Goal: Obtain resource: Download file/media

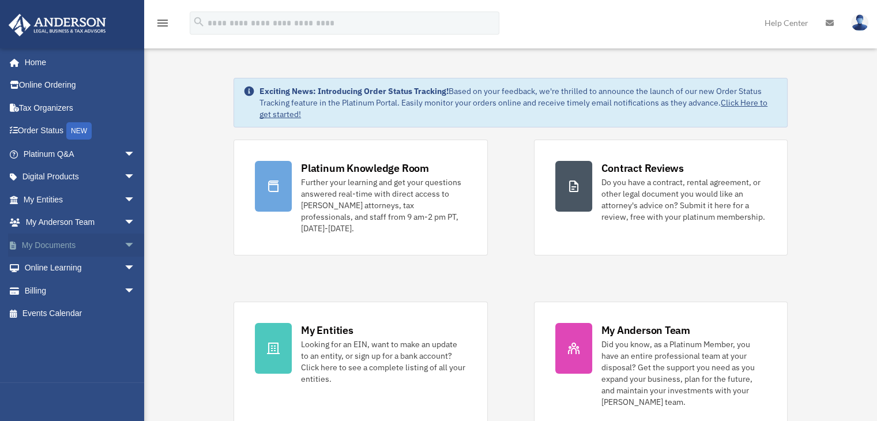
click at [101, 245] on link "My Documents arrow_drop_down" at bounding box center [80, 244] width 145 height 23
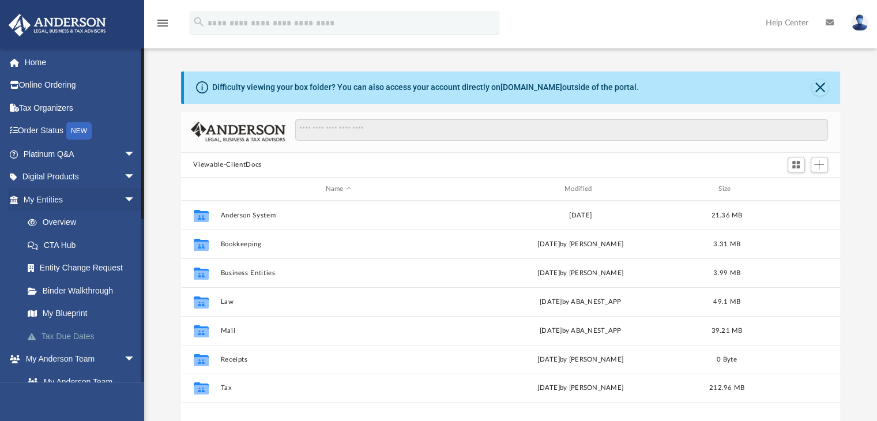
scroll to position [253, 650]
click at [100, 333] on link "Tax Due Dates" at bounding box center [84, 335] width 137 height 23
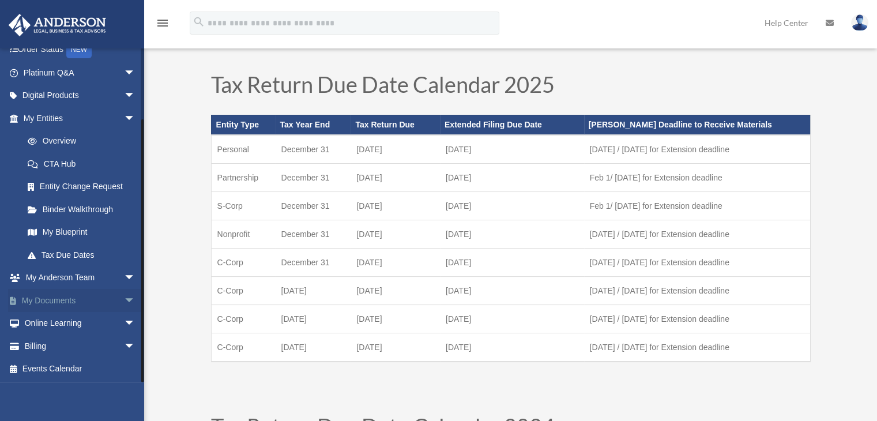
click at [86, 303] on link "My Documents arrow_drop_down" at bounding box center [80, 300] width 145 height 23
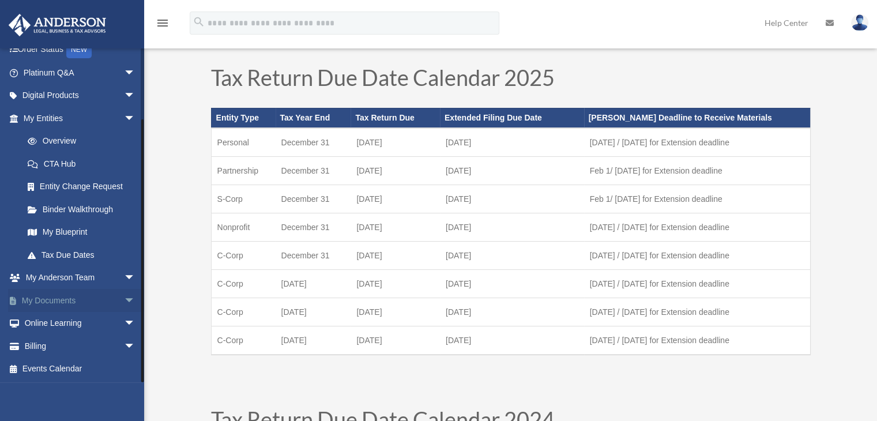
scroll to position [24, 0]
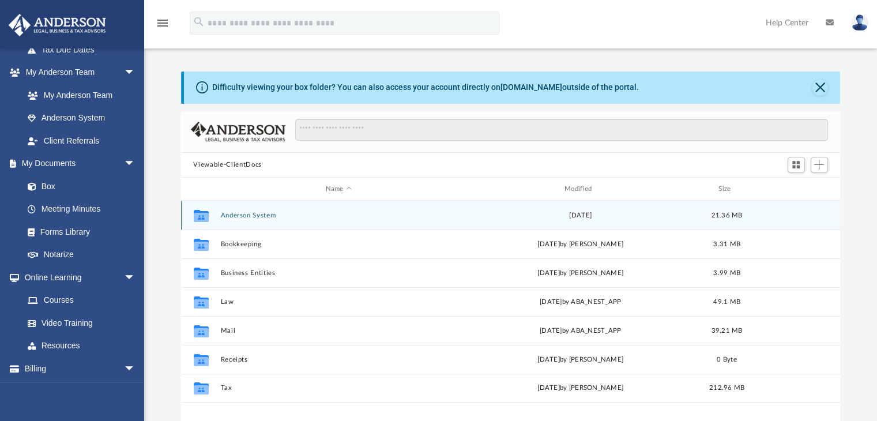
scroll to position [1, 0]
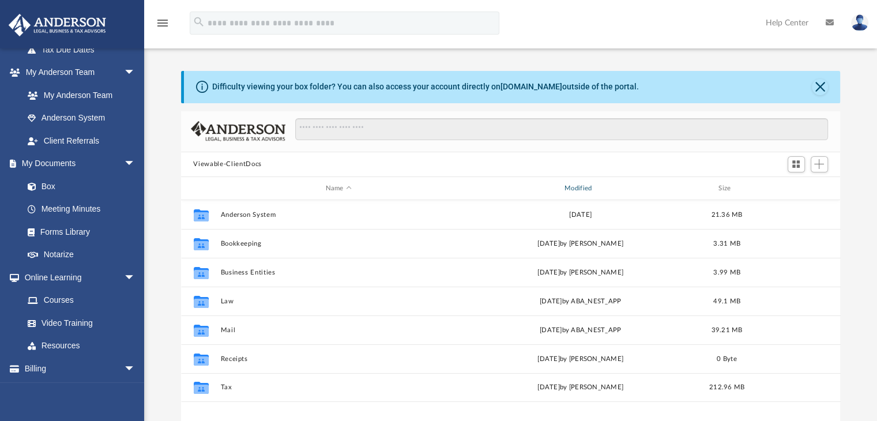
click at [588, 186] on div "Modified" at bounding box center [580, 188] width 237 height 10
click at [576, 187] on div "Modified" at bounding box center [580, 188] width 237 height 10
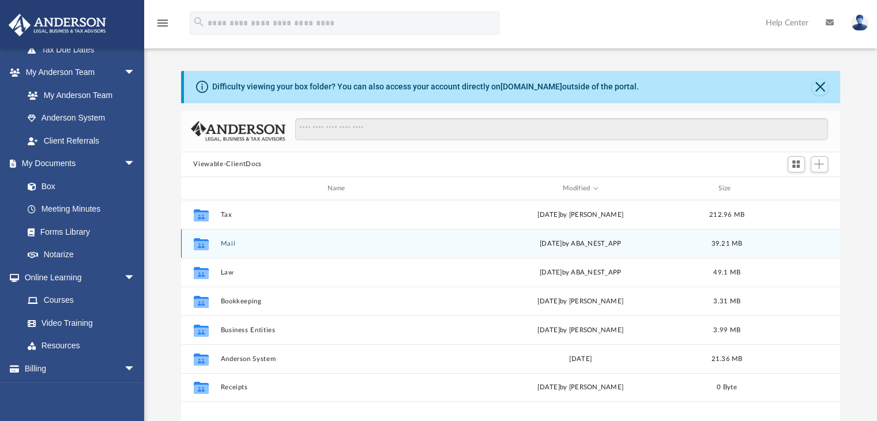
click at [226, 242] on button "Mail" at bounding box center [338, 243] width 236 height 7
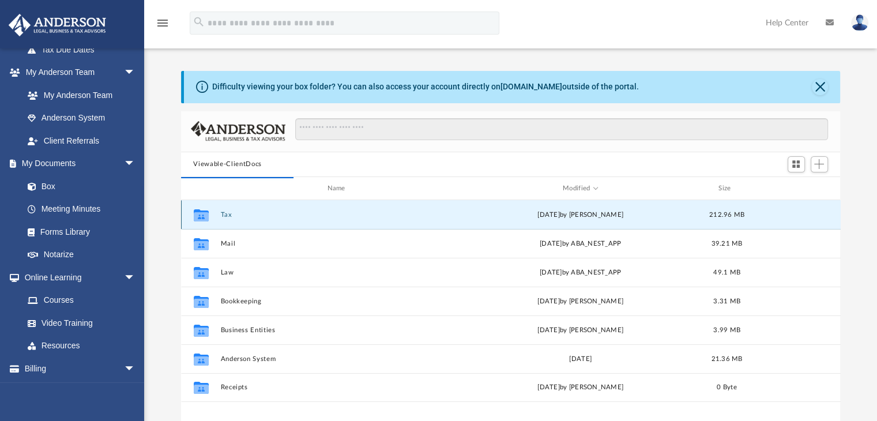
click at [233, 215] on button "Tax" at bounding box center [338, 214] width 236 height 7
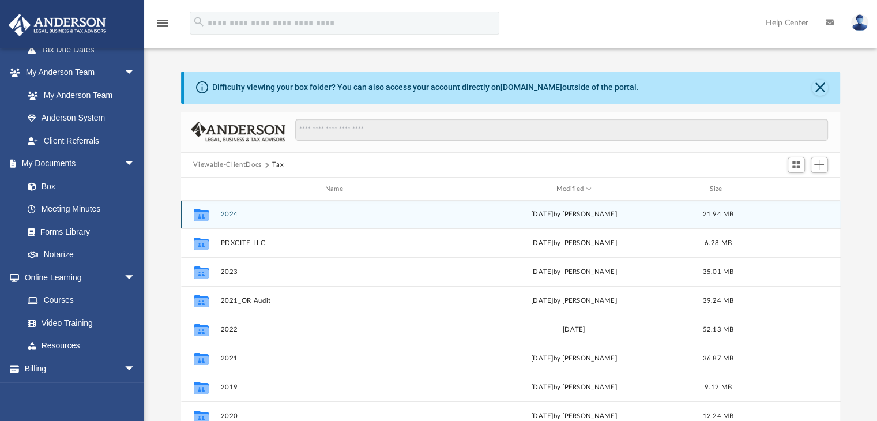
scroll to position [0, 0]
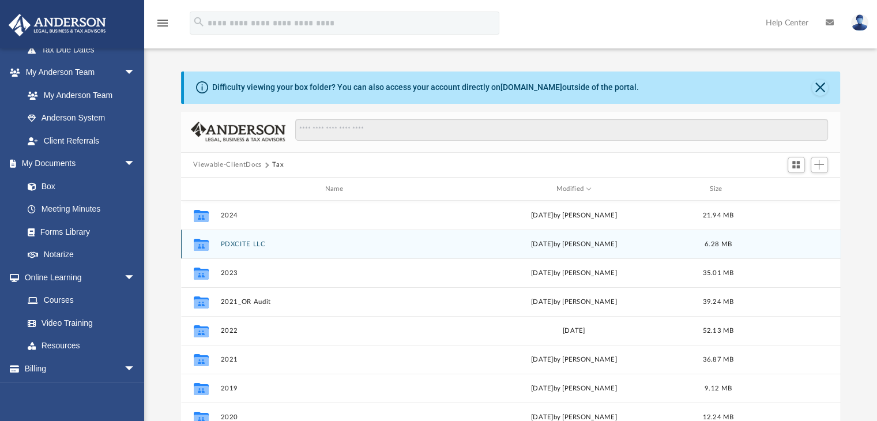
click at [265, 244] on button "PDXCITE LLC" at bounding box center [336, 243] width 232 height 7
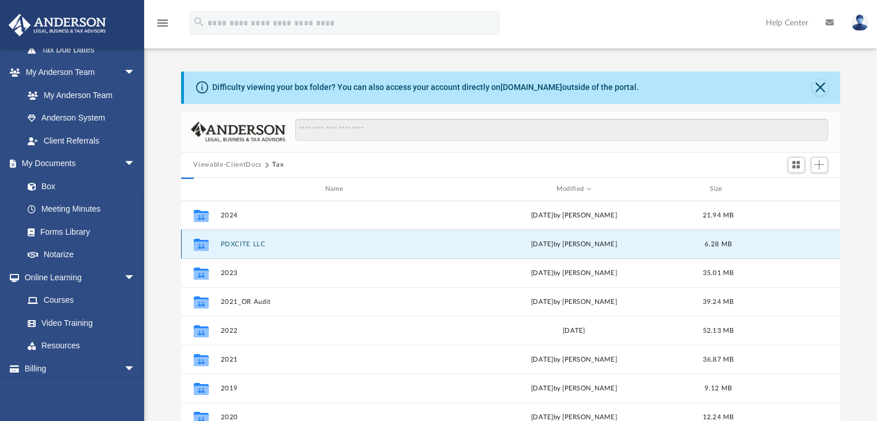
click at [265, 244] on button "PDXCITE LLC" at bounding box center [336, 243] width 232 height 7
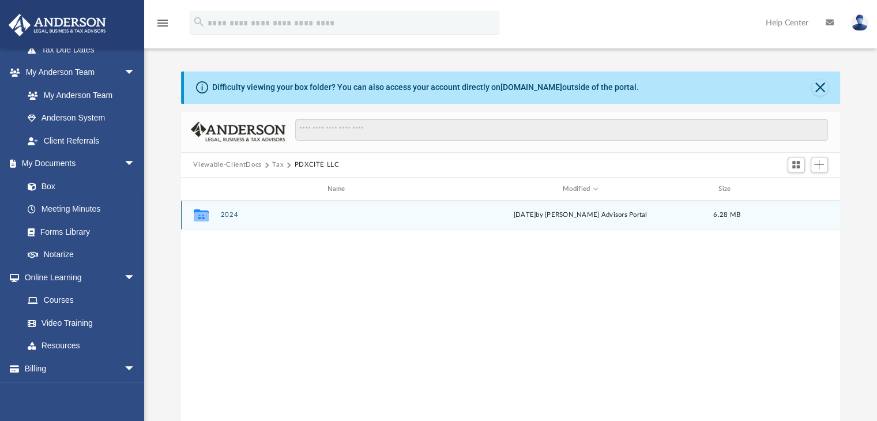
click at [241, 215] on button "2024" at bounding box center [338, 215] width 236 height 7
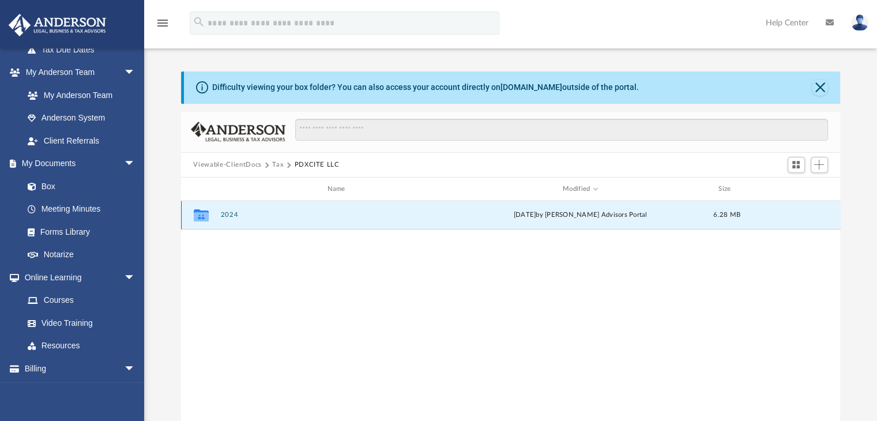
click at [241, 215] on button "2024" at bounding box center [338, 215] width 236 height 7
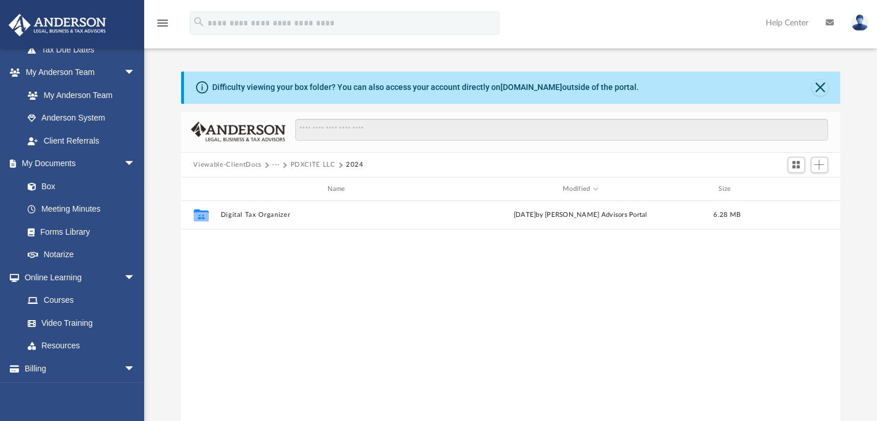
click at [302, 162] on button "PDXCITE LLC" at bounding box center [312, 165] width 45 height 10
click at [278, 162] on button "Tax" at bounding box center [278, 165] width 12 height 10
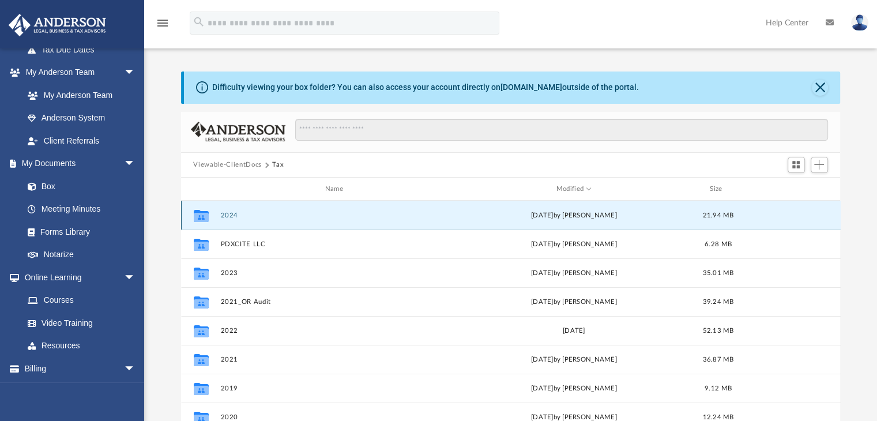
click at [233, 216] on button "2024" at bounding box center [336, 215] width 232 height 7
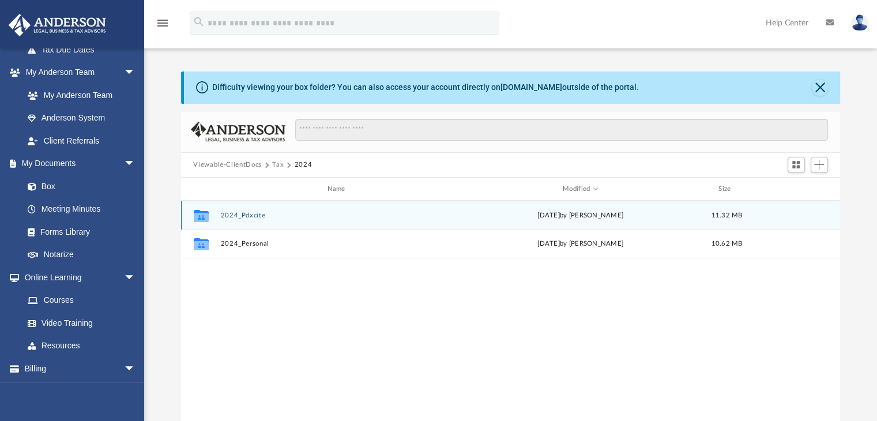
click at [233, 216] on button "2024_Pdxcite" at bounding box center [338, 215] width 236 height 7
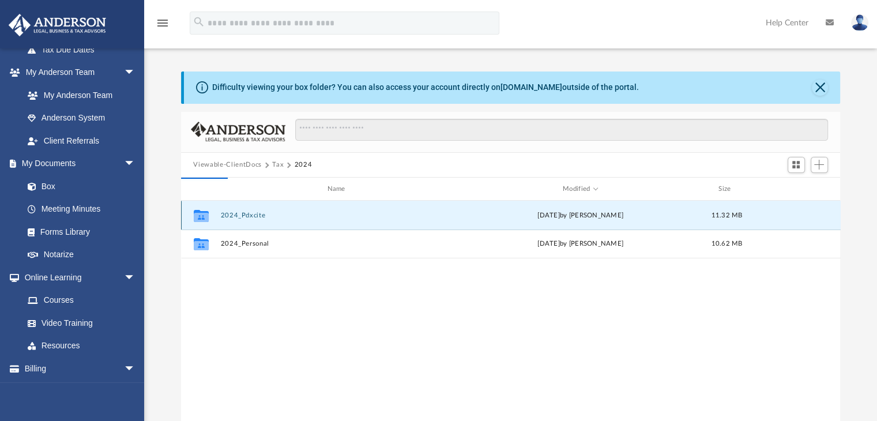
click at [233, 216] on button "2024_Pdxcite" at bounding box center [338, 215] width 236 height 7
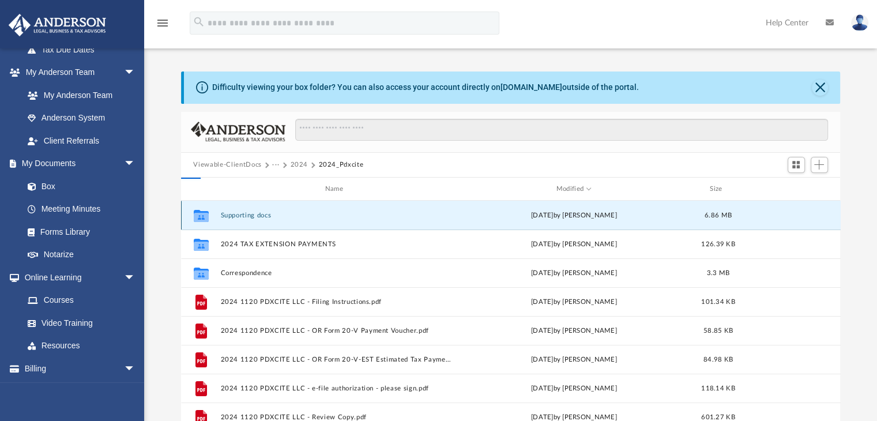
click at [233, 216] on button "Supporting docs" at bounding box center [336, 215] width 232 height 7
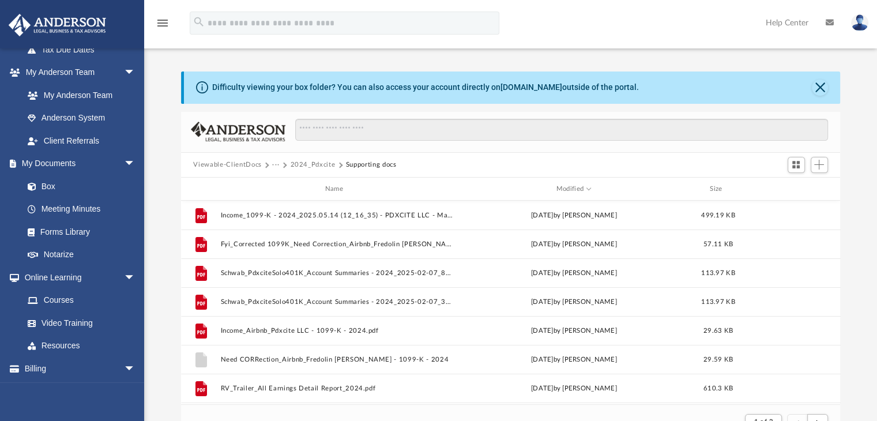
click at [311, 164] on button "2024_Pdxcite" at bounding box center [312, 165] width 45 height 10
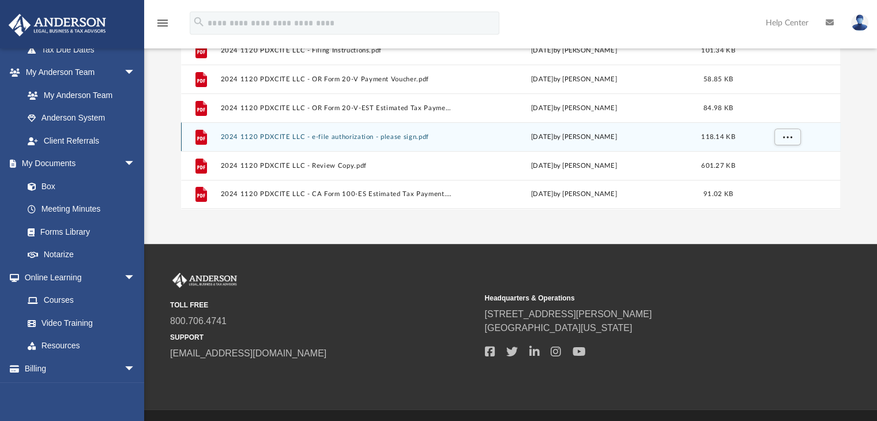
scroll to position [231, 0]
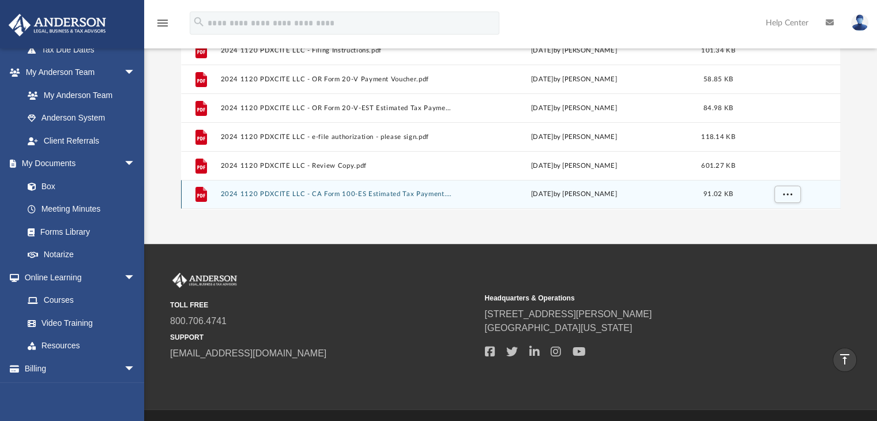
click at [395, 195] on button "2024 1120 PDXCITE LLC - CA Form 100-ES Estimated Tax Payment.pdf" at bounding box center [336, 194] width 232 height 7
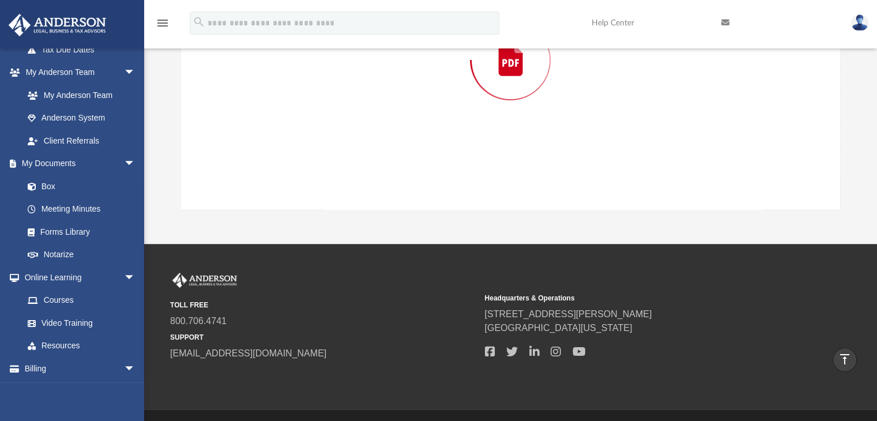
scroll to position [111, 0]
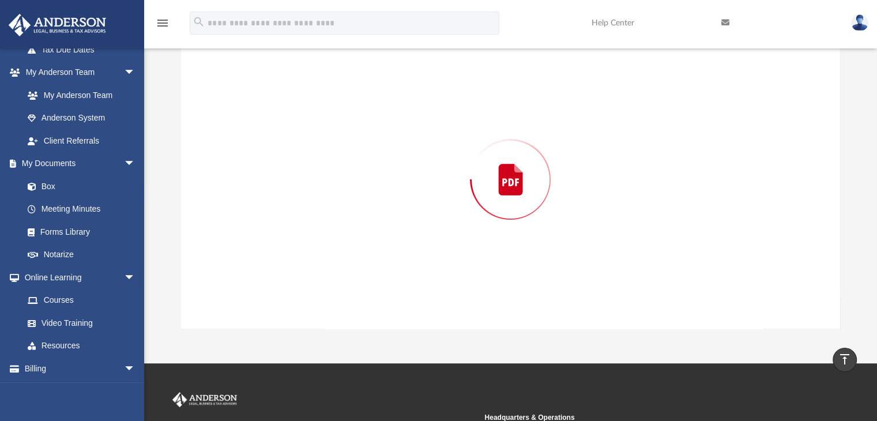
click at [395, 195] on div "Preview" at bounding box center [510, 179] width 659 height 297
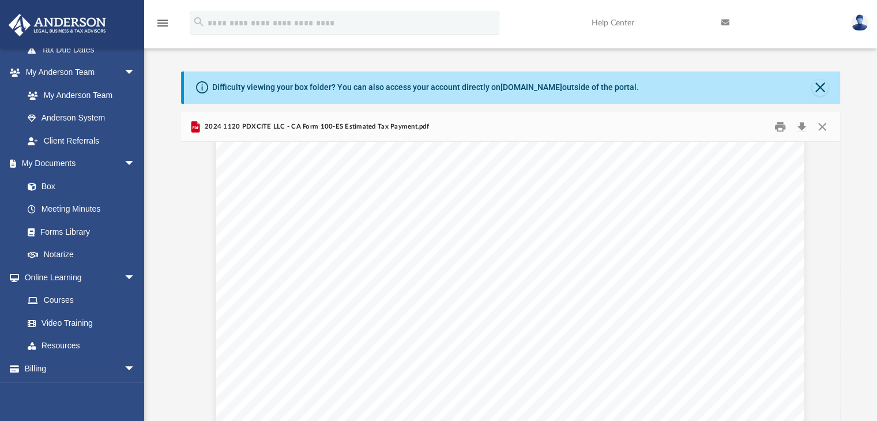
scroll to position [3592, 0]
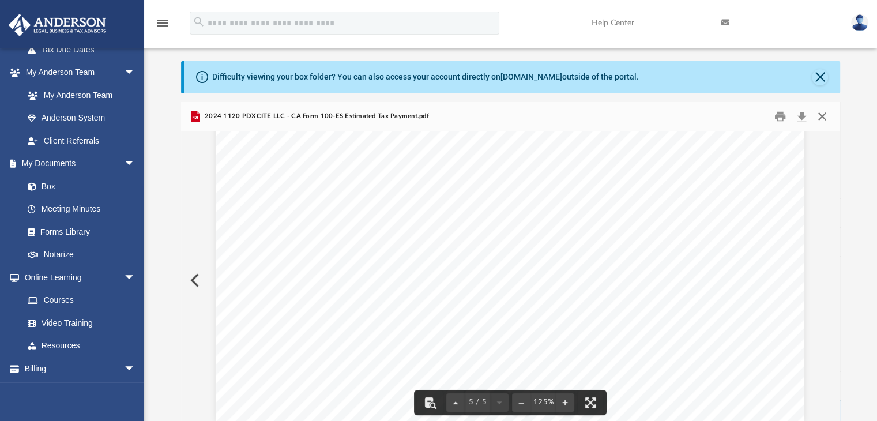
click at [820, 114] on button "Close" at bounding box center [822, 116] width 21 height 18
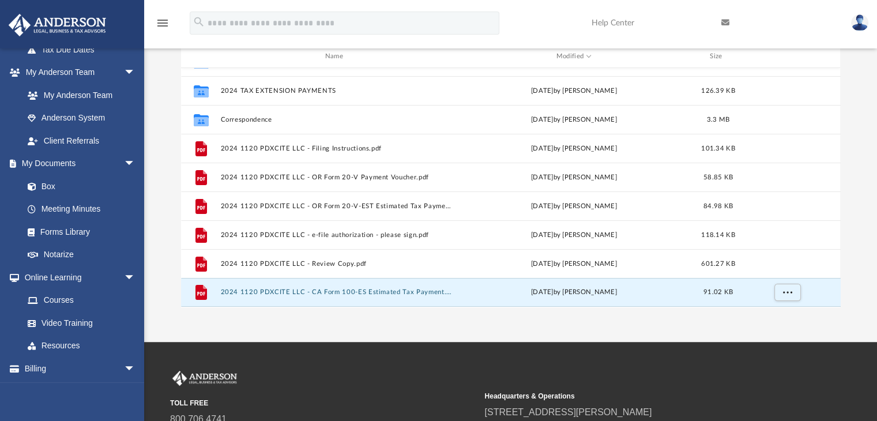
scroll to position [133, 0]
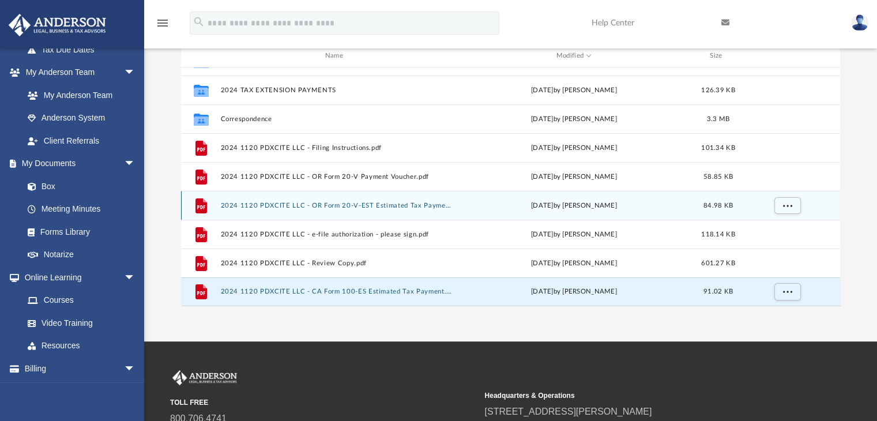
click at [427, 207] on button "2024 1120 PDXCITE LLC - OR Form 20-V-EST Estimated Tax Payment.pdf" at bounding box center [336, 205] width 232 height 7
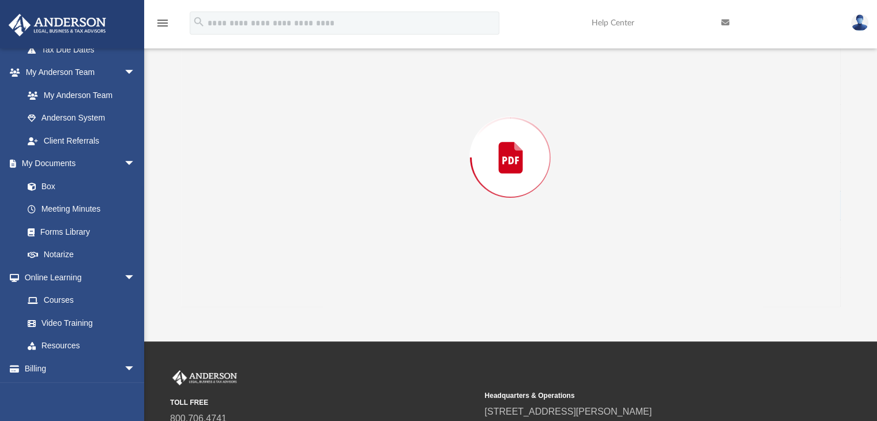
scroll to position [111, 0]
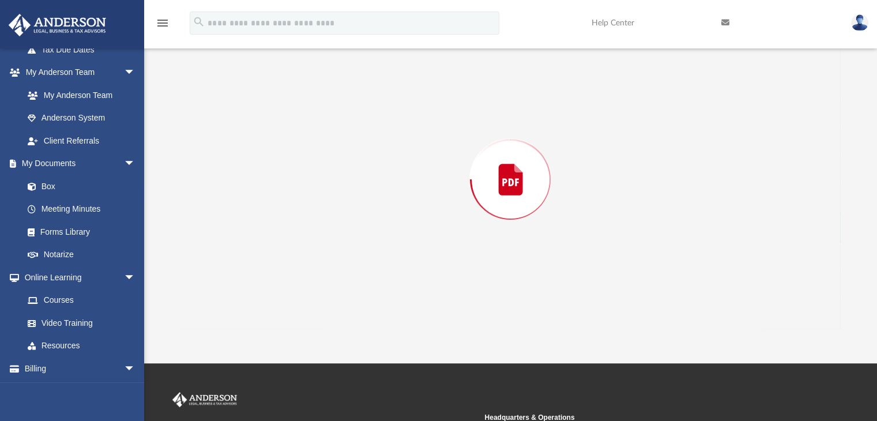
click at [427, 207] on div "Preview" at bounding box center [510, 179] width 659 height 297
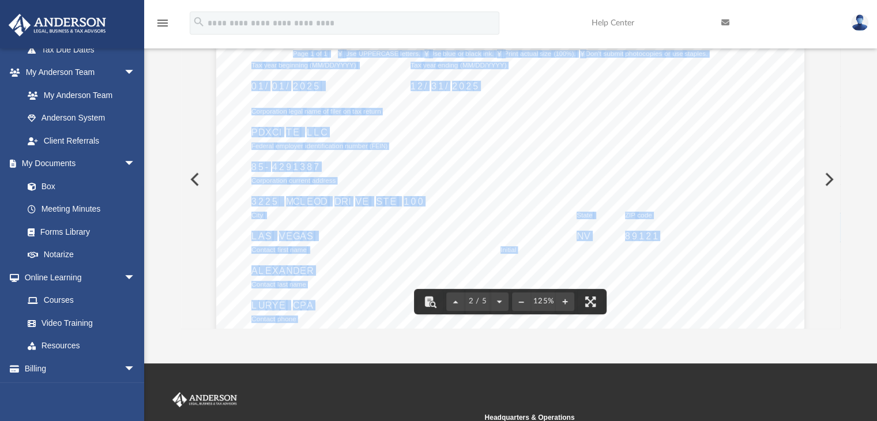
click at [490, 203] on div "473631 [DATE] Page 1 of 1 Use UPPERCASE letters. Use blue or black ink. Print a…" at bounding box center [510, 344] width 588 height 761
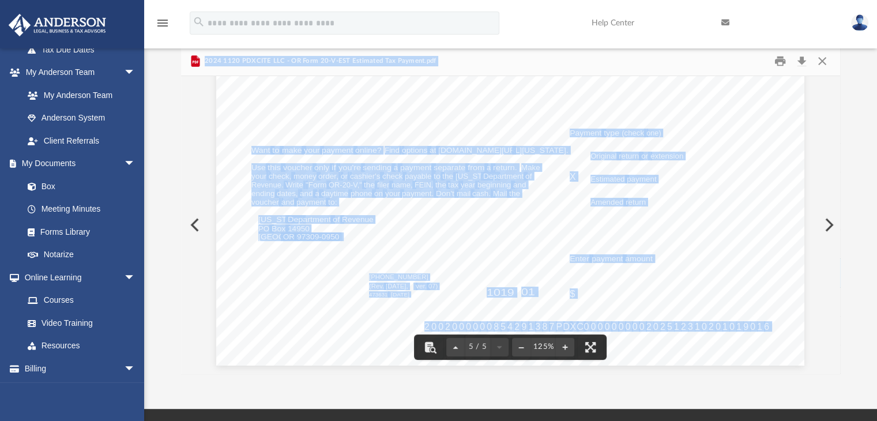
scroll to position [0, 0]
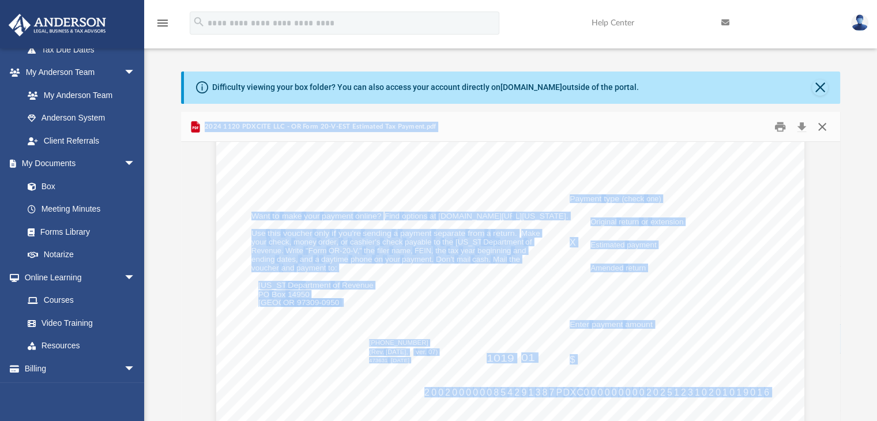
click at [826, 127] on button "Close" at bounding box center [822, 127] width 21 height 18
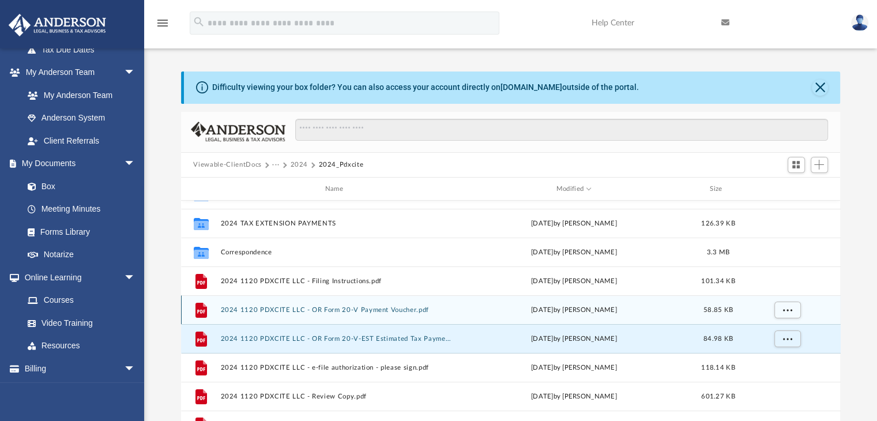
click at [390, 310] on button "2024 1120 PDXCITE LLC - OR Form 20-V Payment Voucher.pdf" at bounding box center [336, 309] width 232 height 7
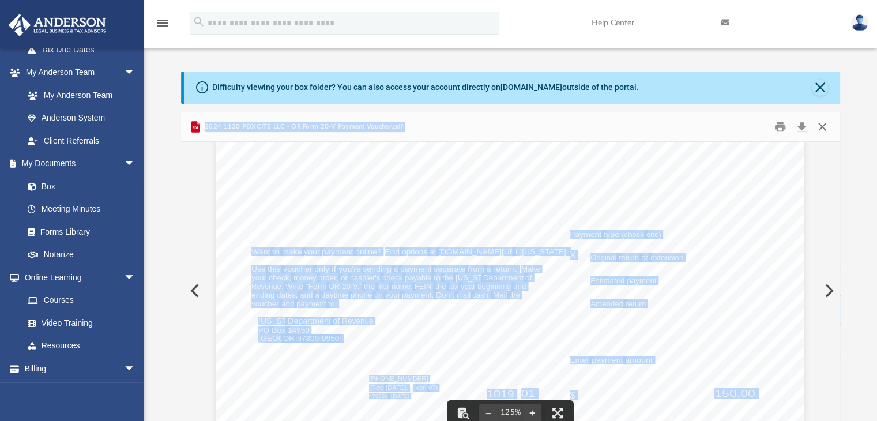
scroll to position [444, 0]
click at [823, 123] on button "Close" at bounding box center [822, 127] width 21 height 18
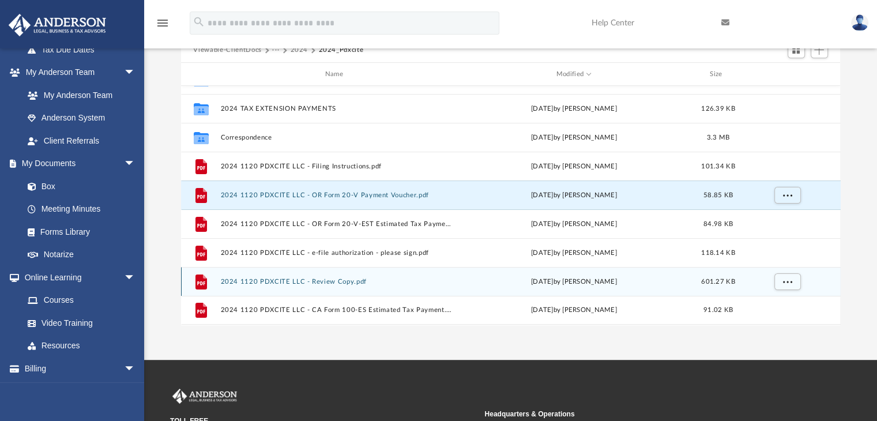
click at [342, 279] on button "2024 1120 PDXCITE LLC - Review Copy.pdf" at bounding box center [336, 281] width 232 height 7
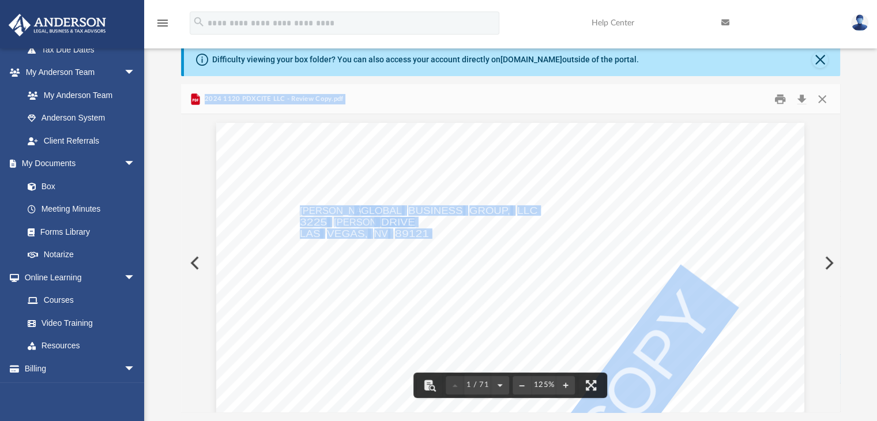
scroll to position [27, 0]
click at [395, 99] on div "2024 1120 PDXCITE LLC - Review Copy.pdf" at bounding box center [510, 100] width 659 height 31
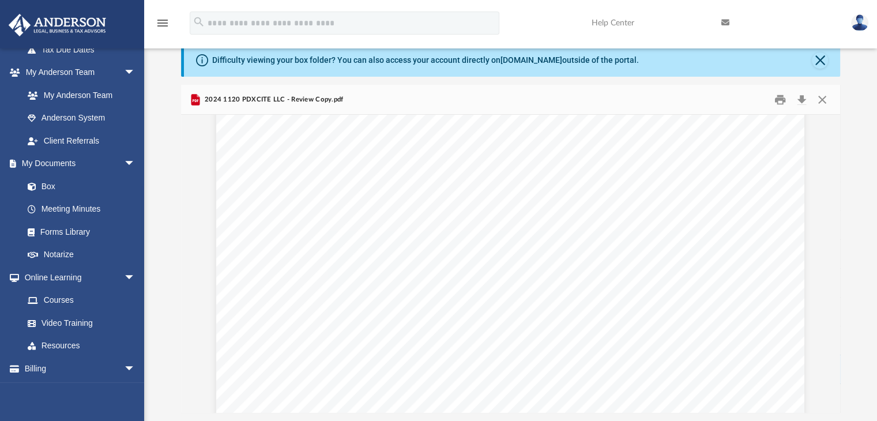
scroll to position [1641, 0]
click at [418, 211] on div "REVIEW COPY [DATE] PDXCITE, LLC [STREET_ADDRESS][PERSON_NAME] PDXCITE, LLC: We …" at bounding box center [510, 419] width 588 height 761
click at [560, 277] on span "electronic return to the FTB. Do not mail a paper copy of the return to the FTB." at bounding box center [451, 282] width 333 height 10
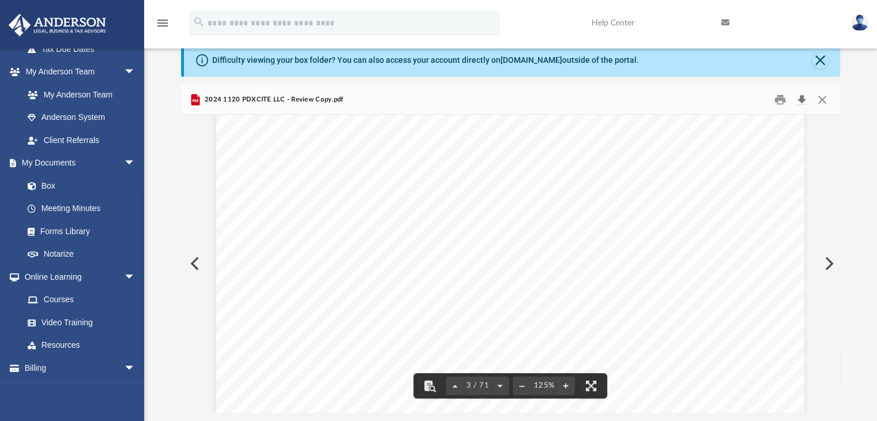
click at [801, 100] on button "Download" at bounding box center [801, 99] width 21 height 18
click at [821, 97] on button "Close" at bounding box center [822, 99] width 21 height 18
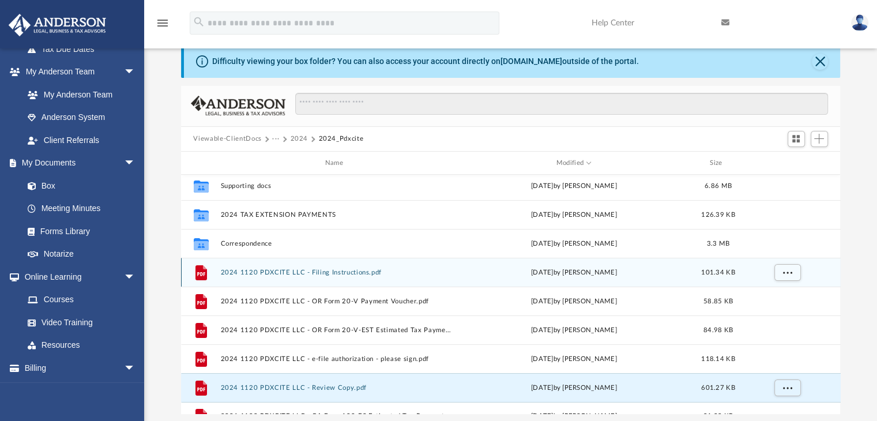
scroll to position [0, 0]
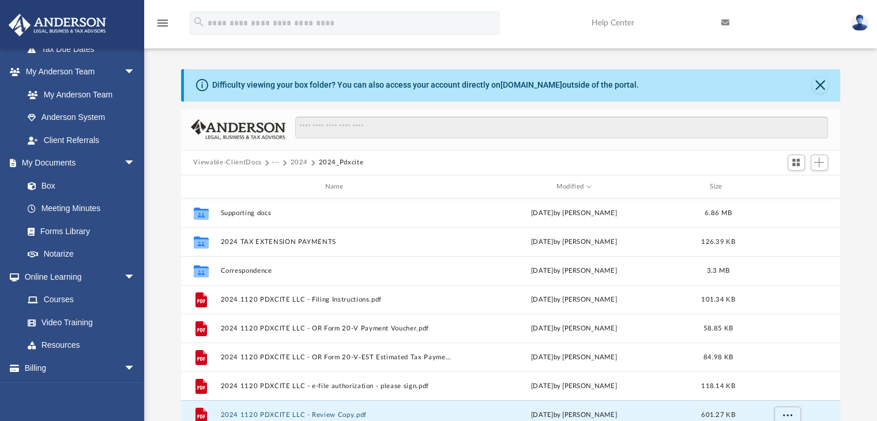
click at [300, 160] on button "2024" at bounding box center [299, 162] width 18 height 10
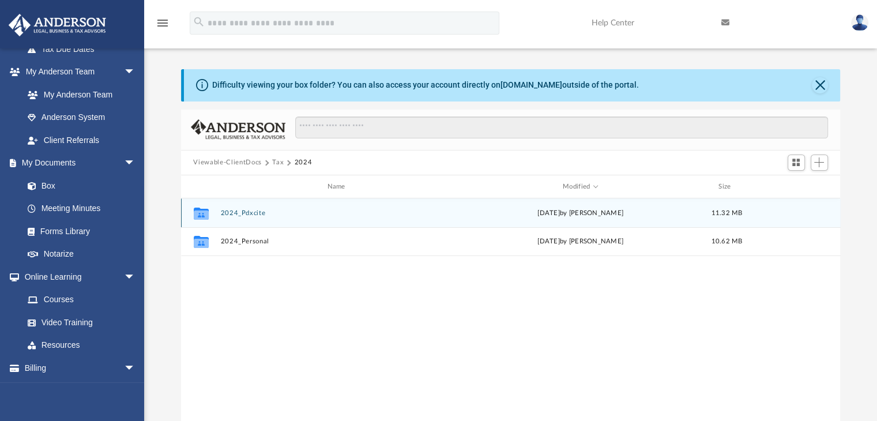
scroll to position [10, 0]
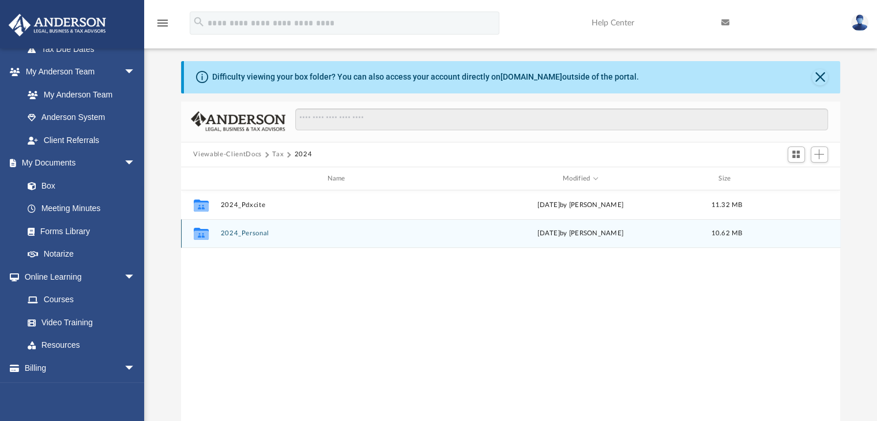
click at [243, 235] on button "2024_Personal" at bounding box center [338, 233] width 236 height 7
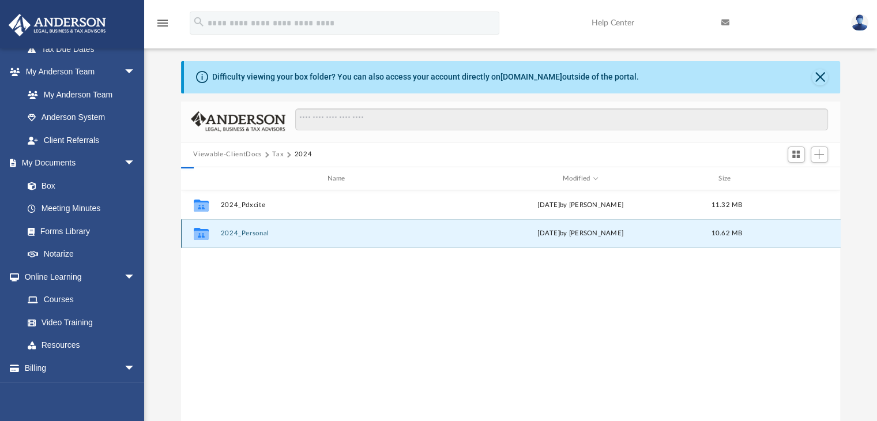
click at [243, 235] on button "2024_Personal" at bounding box center [338, 233] width 236 height 7
click at [243, 231] on button "2024_Personal" at bounding box center [338, 233] width 236 height 7
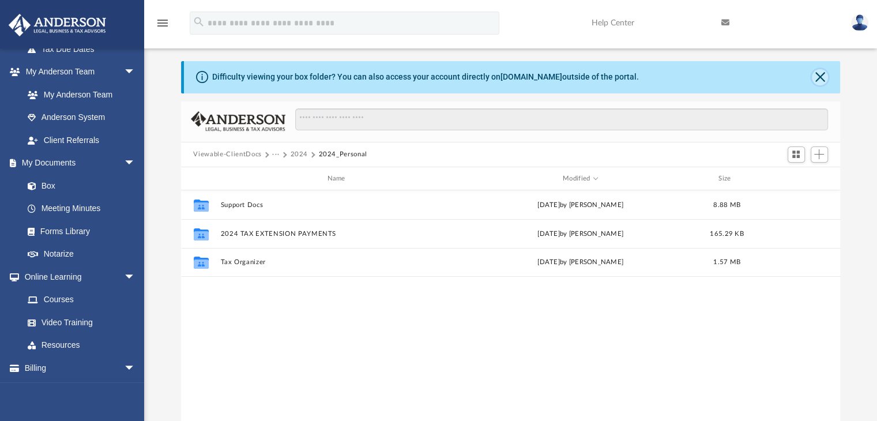
click at [818, 80] on button "Close" at bounding box center [820, 77] width 16 height 16
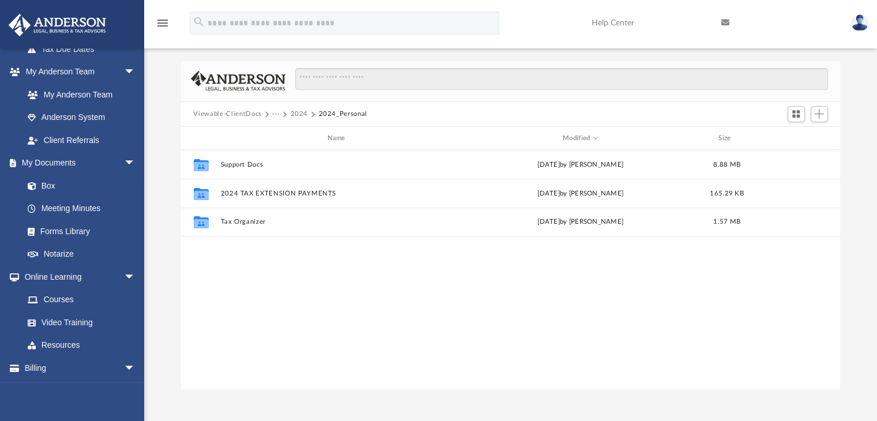
drag, startPoint x: 860, startPoint y: 28, endPoint x: 847, endPoint y: 37, distance: 16.6
click at [860, 28] on img at bounding box center [859, 22] width 17 height 17
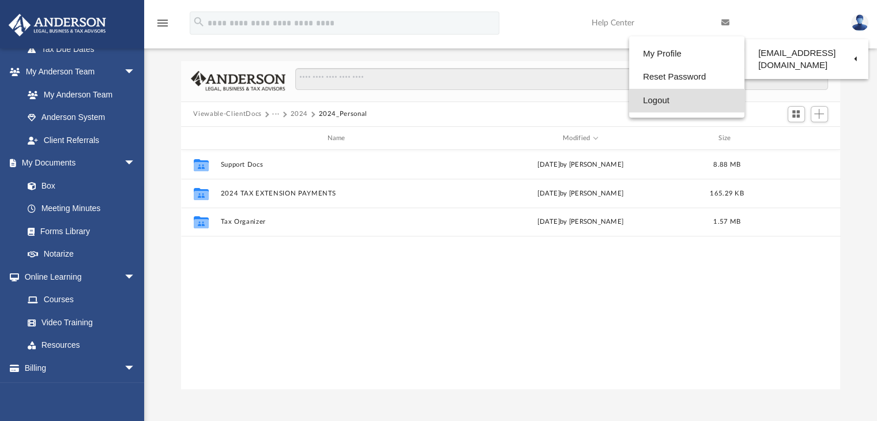
click at [707, 96] on link "Logout" at bounding box center [686, 101] width 115 height 24
